Goal: Entertainment & Leisure: Consume media (video, audio)

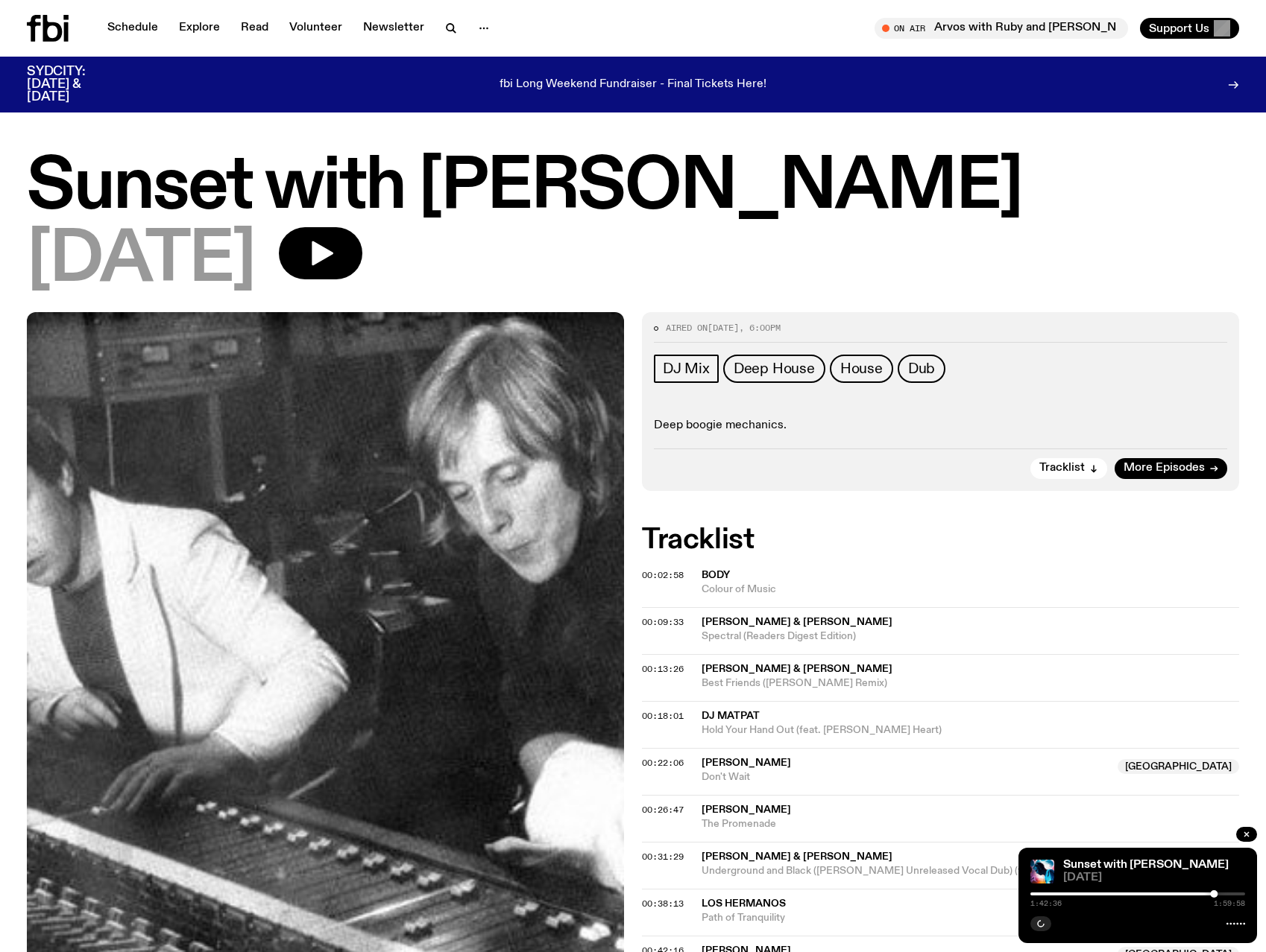
drag, startPoint x: 983, startPoint y: 161, endPoint x: 933, endPoint y: 194, distance: 59.9
click at [983, 161] on h1 "Sunset with [PERSON_NAME]" at bounding box center [633, 187] width 1212 height 67
click at [1174, 459] on link "More Episodes" at bounding box center [1170, 469] width 112 height 21
click at [1169, 468] on span "More Episodes" at bounding box center [1164, 468] width 82 height 11
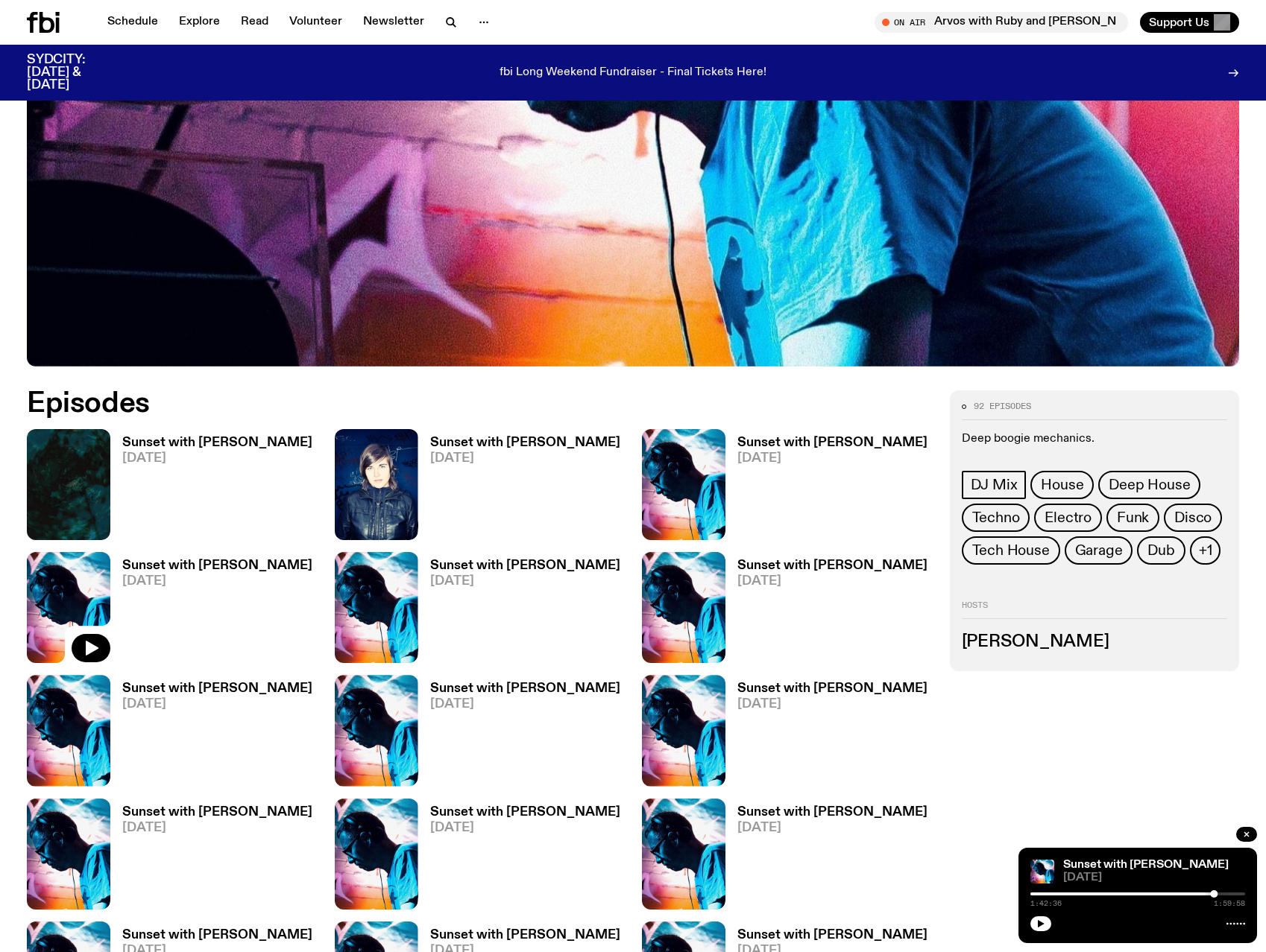
scroll to position [544, 0]
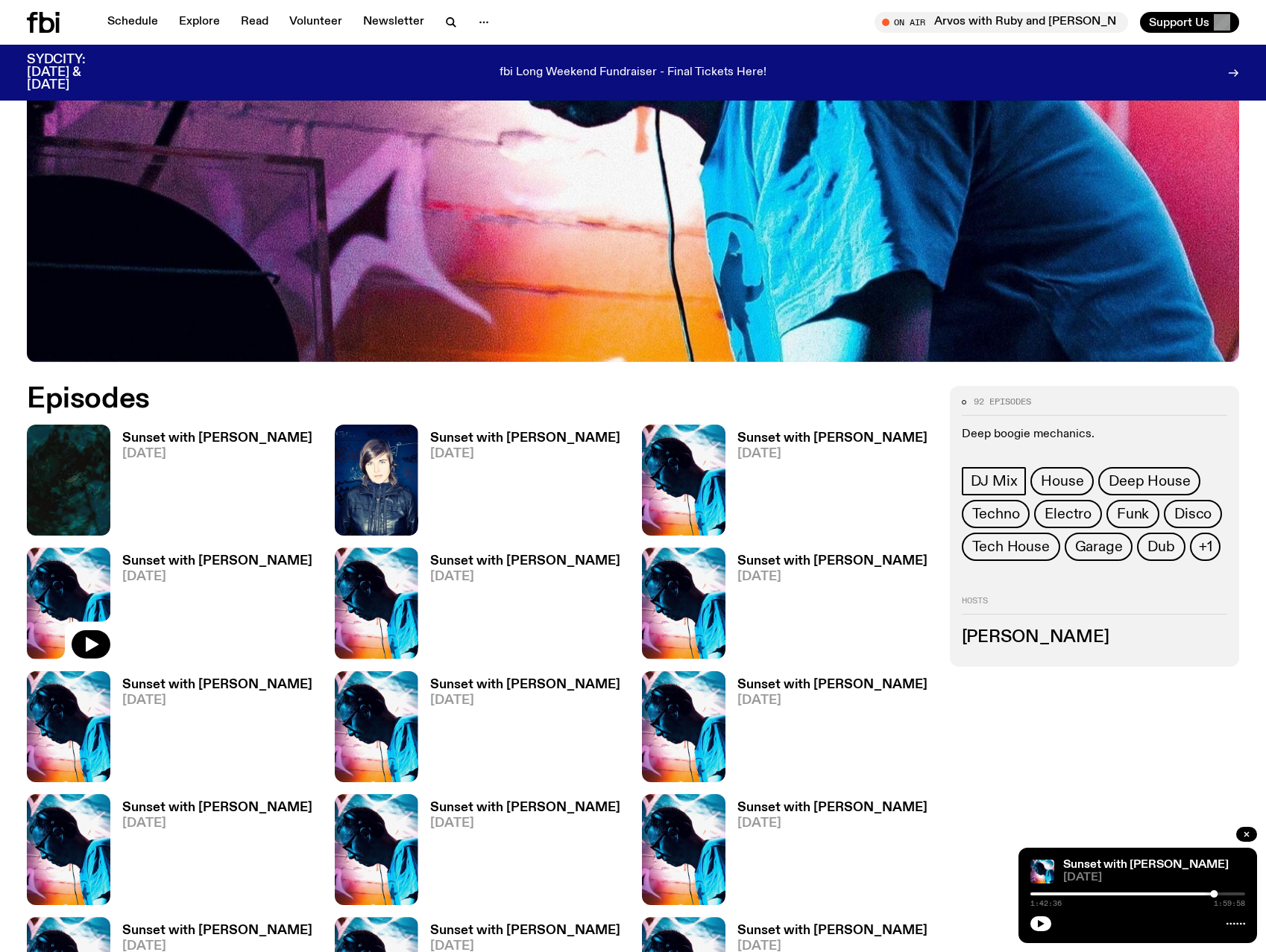
click at [227, 440] on h3 "Sunset with [PERSON_NAME]" at bounding box center [217, 438] width 190 height 12
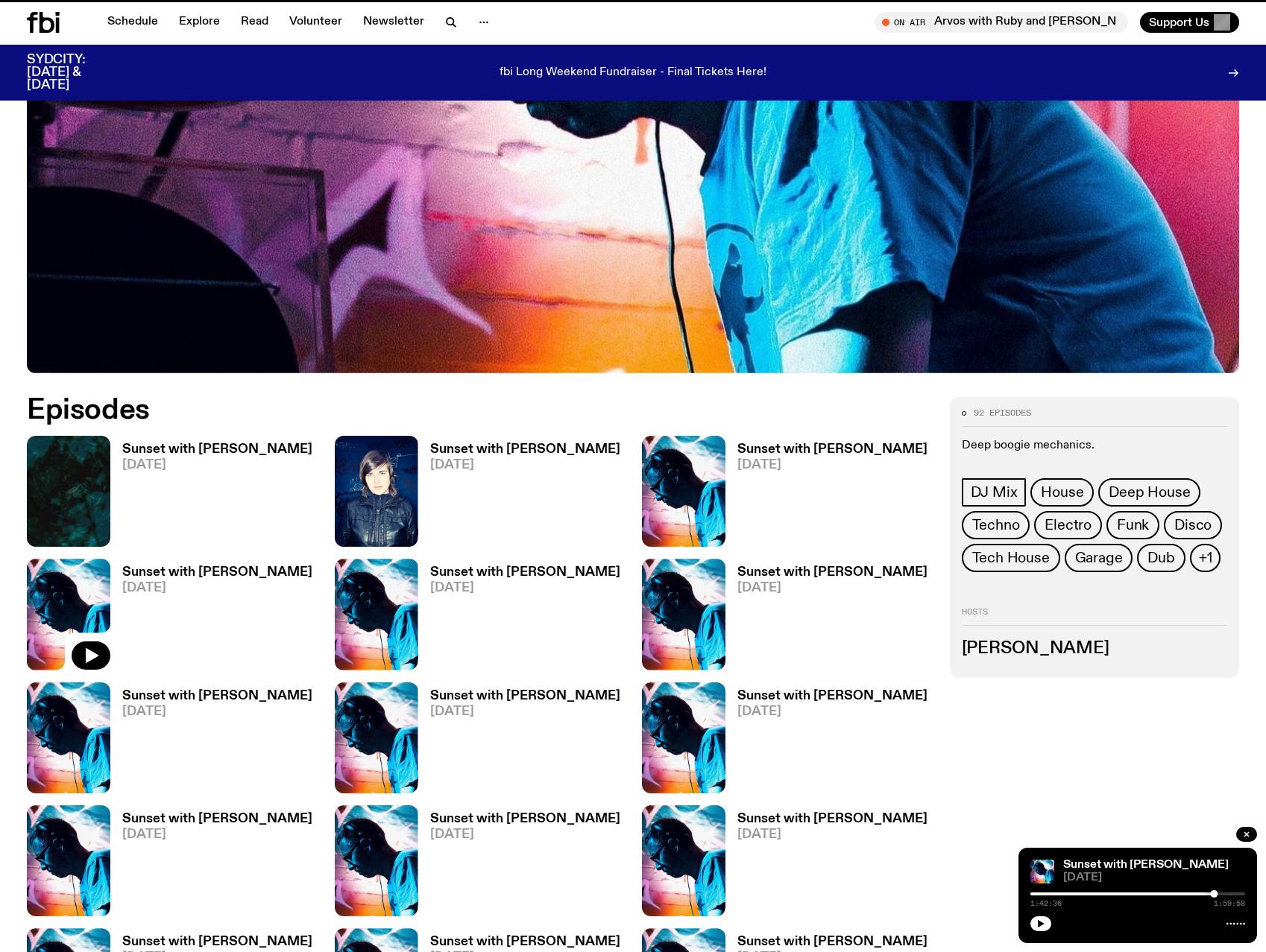
scroll to position [532, 0]
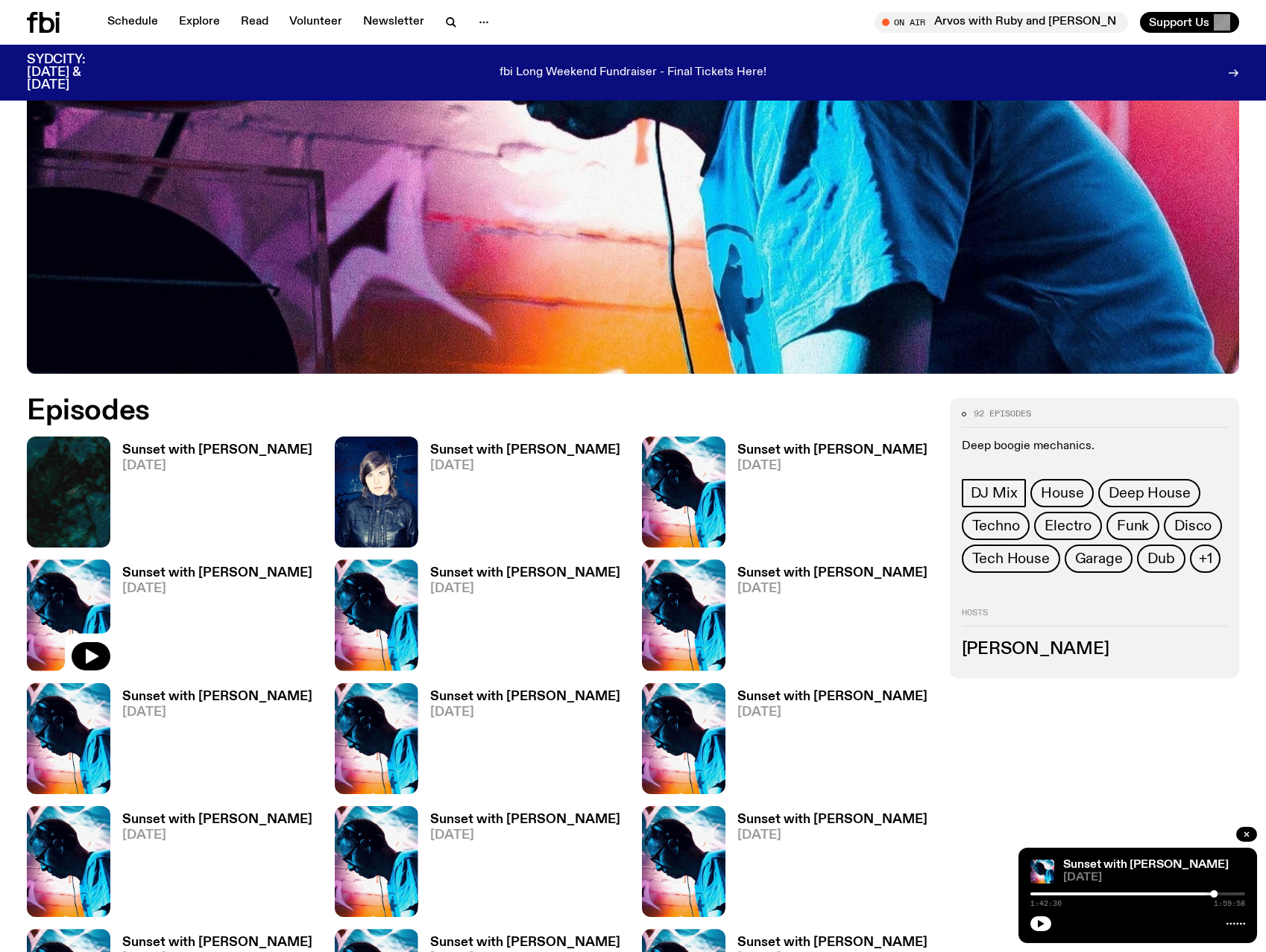
click at [504, 444] on h3 "Sunset with [PERSON_NAME]" at bounding box center [525, 450] width 190 height 12
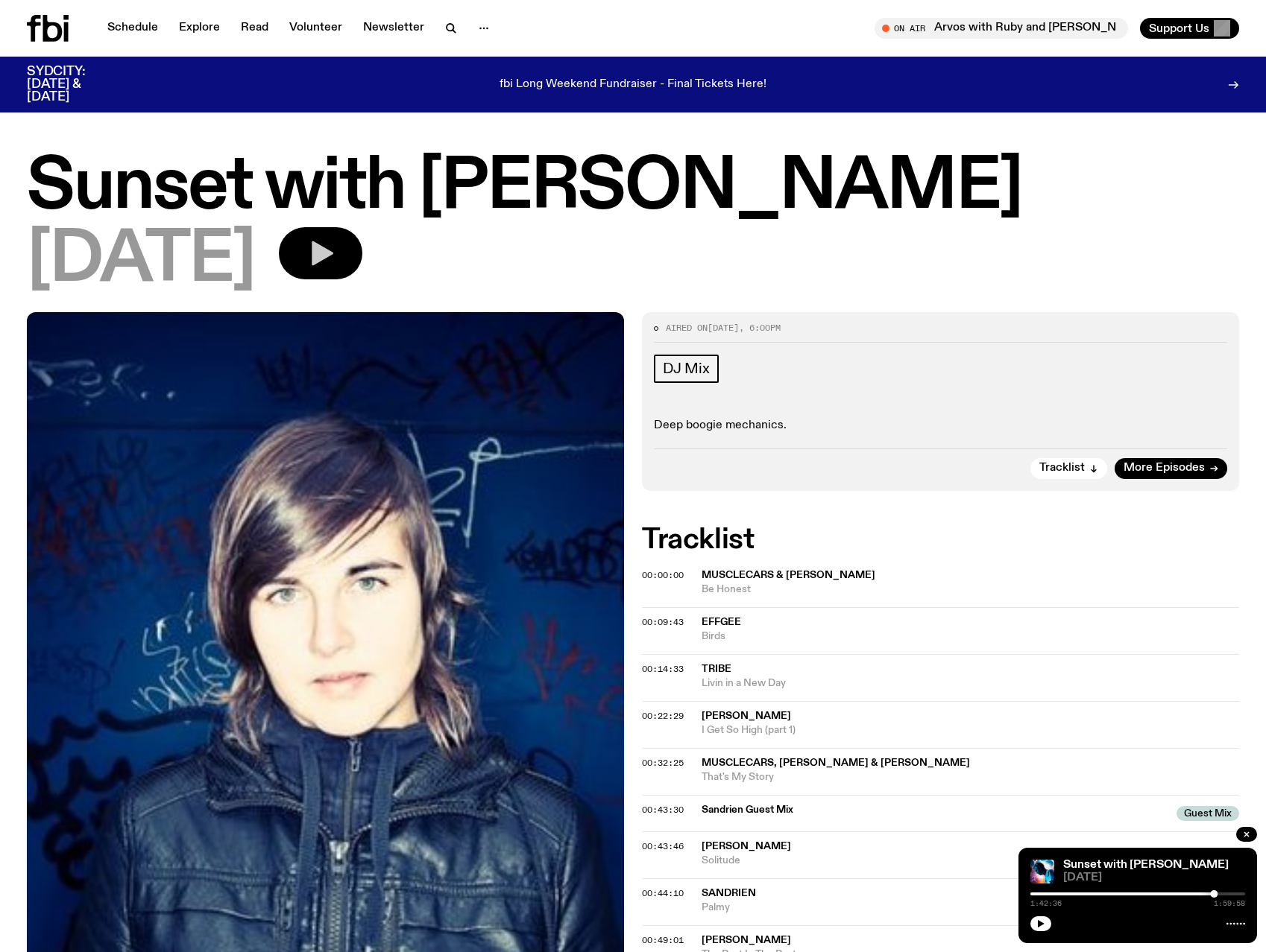
click at [335, 260] on icon "button" at bounding box center [320, 254] width 30 height 30
drag, startPoint x: 591, startPoint y: 305, endPoint x: 603, endPoint y: 298, distance: 13.9
click at [589, 303] on div "Sunset with [PERSON_NAME] [DATE]" at bounding box center [633, 233] width 1266 height 158
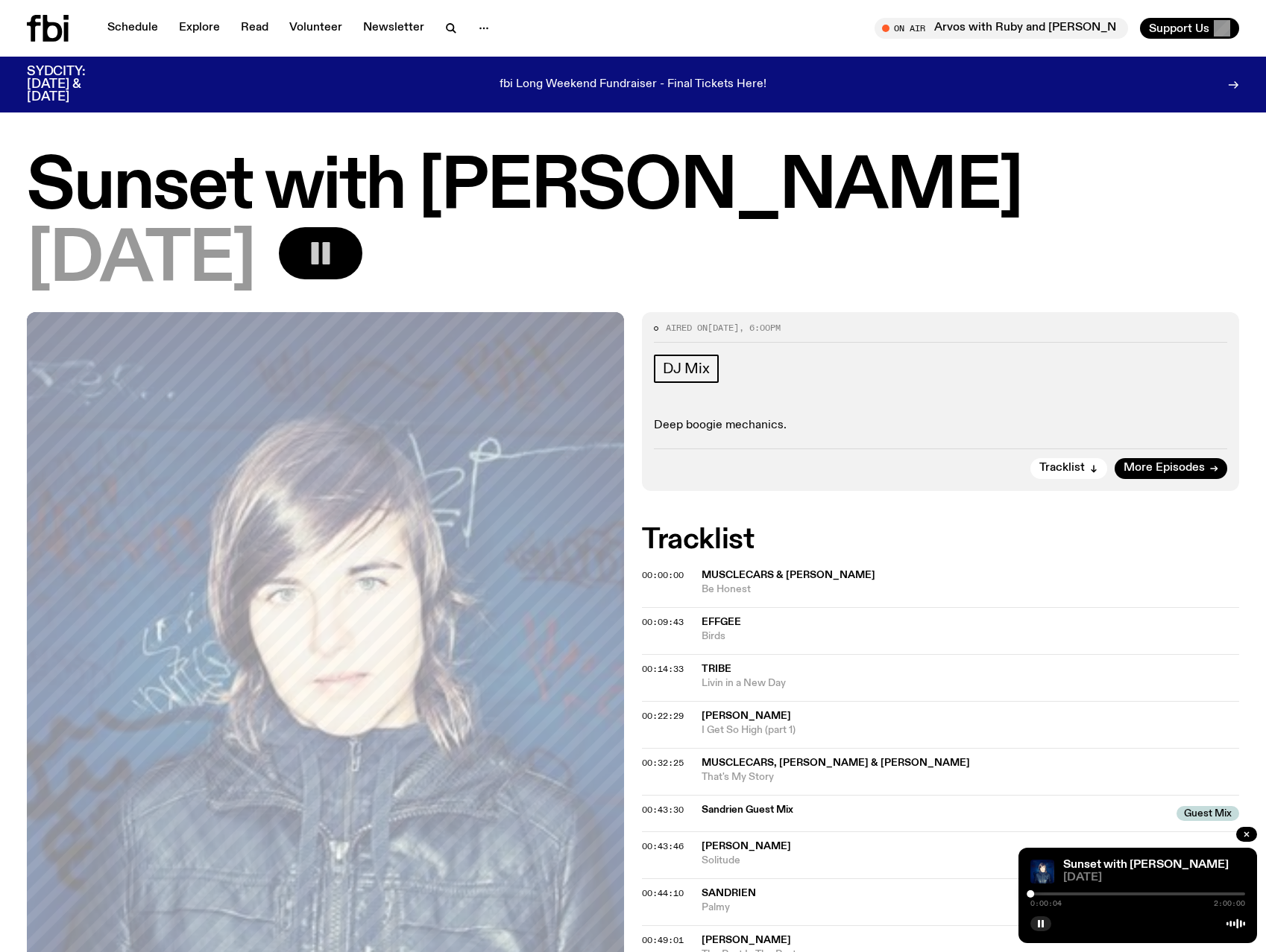
click at [1077, 88] on div "fbi Long Weekend Fundraiser - Final Tickets Here!" at bounding box center [633, 85] width 997 height 38
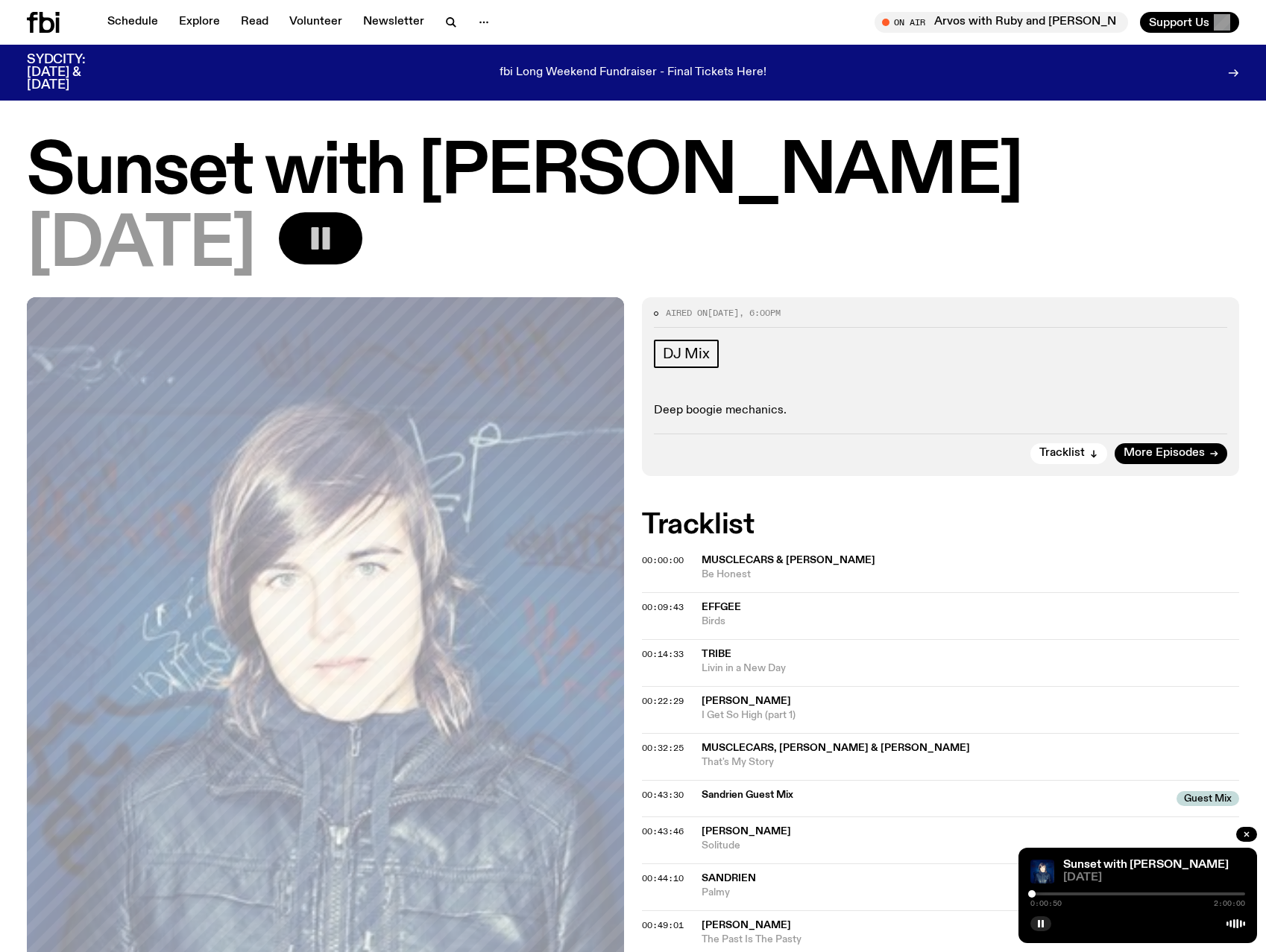
click at [1045, 895] on div at bounding box center [1138, 895] width 215 height 3
click at [1041, 303] on div "Aired on [DATE] 6:00pm DJ Mix Deep boogie mechanics. Tracklist More Episodes" at bounding box center [940, 386] width 597 height 179
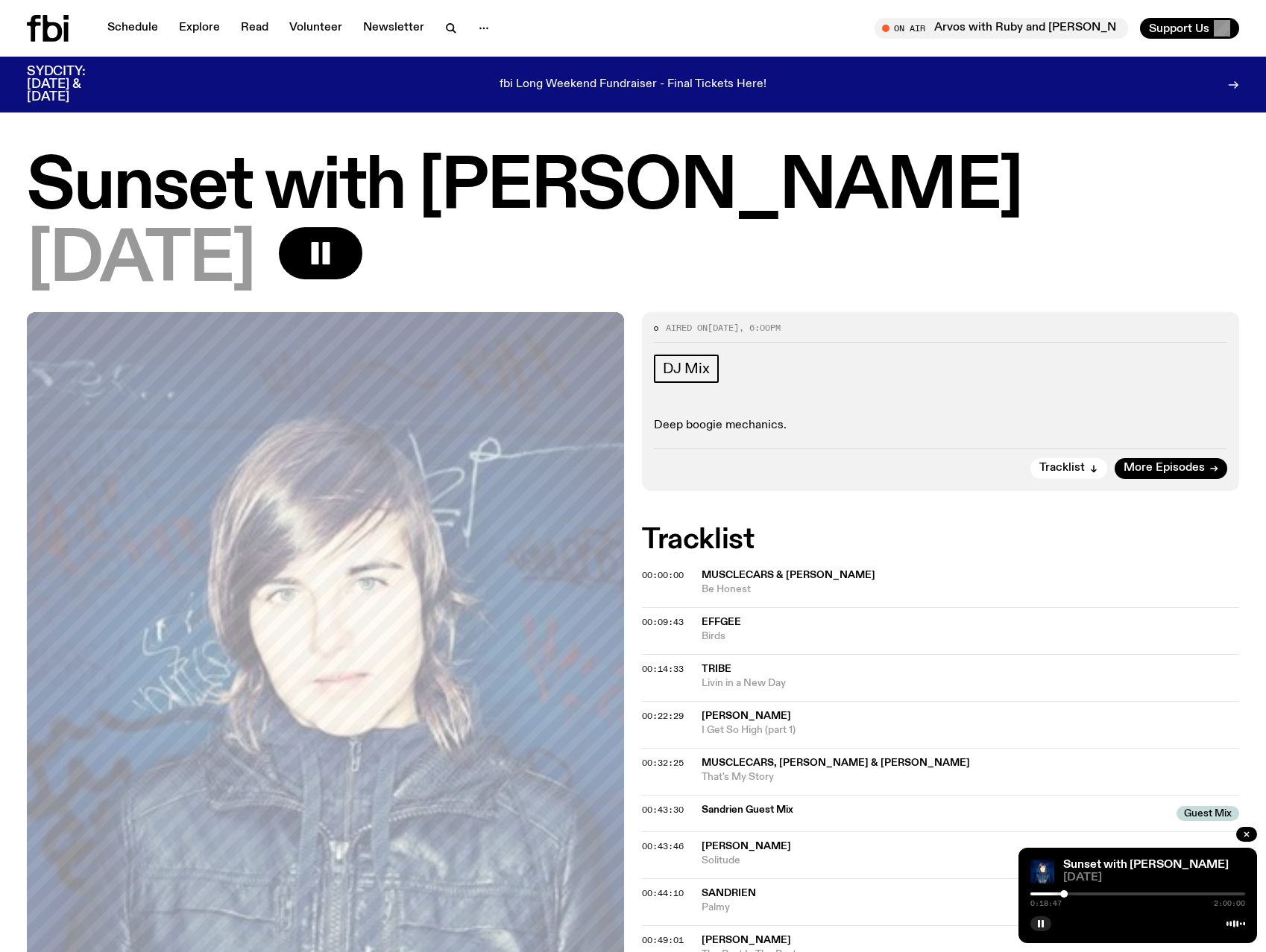
drag, startPoint x: 380, startPoint y: 251, endPoint x: 440, endPoint y: 72, distance: 188.8
click at [335, 251] on icon "button" at bounding box center [320, 254] width 30 height 30
